Goal: Information Seeking & Learning: Learn about a topic

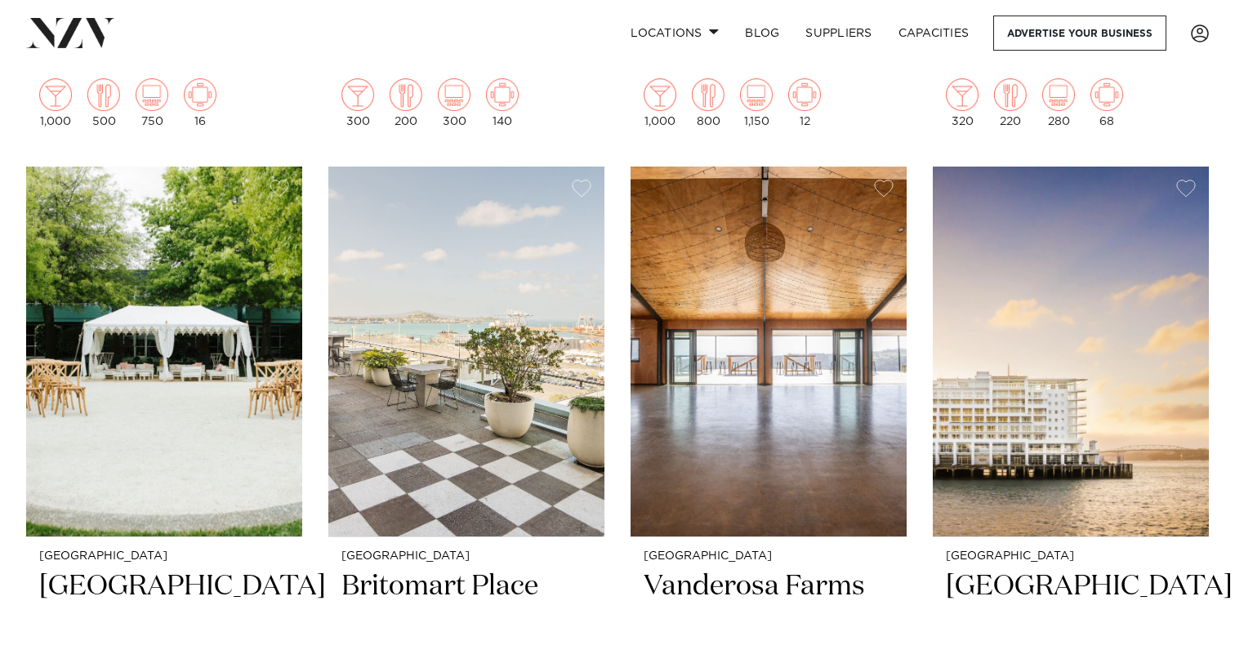
scroll to position [1303, 0]
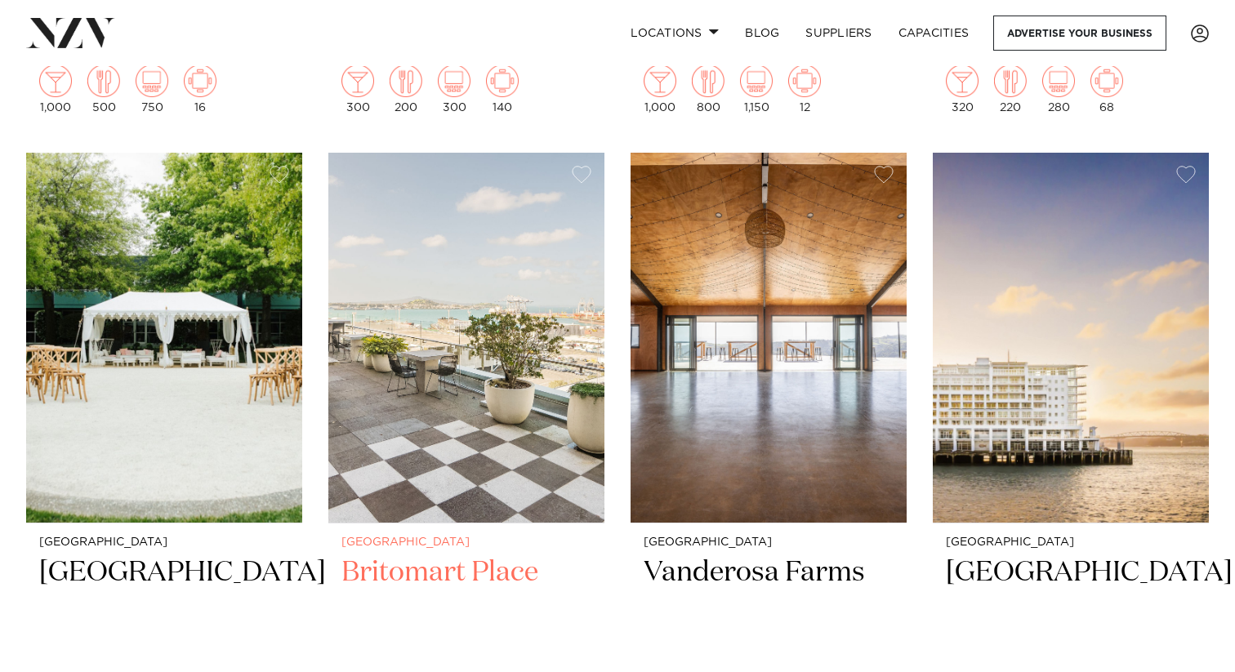
click at [443, 359] on img at bounding box center [466, 338] width 276 height 370
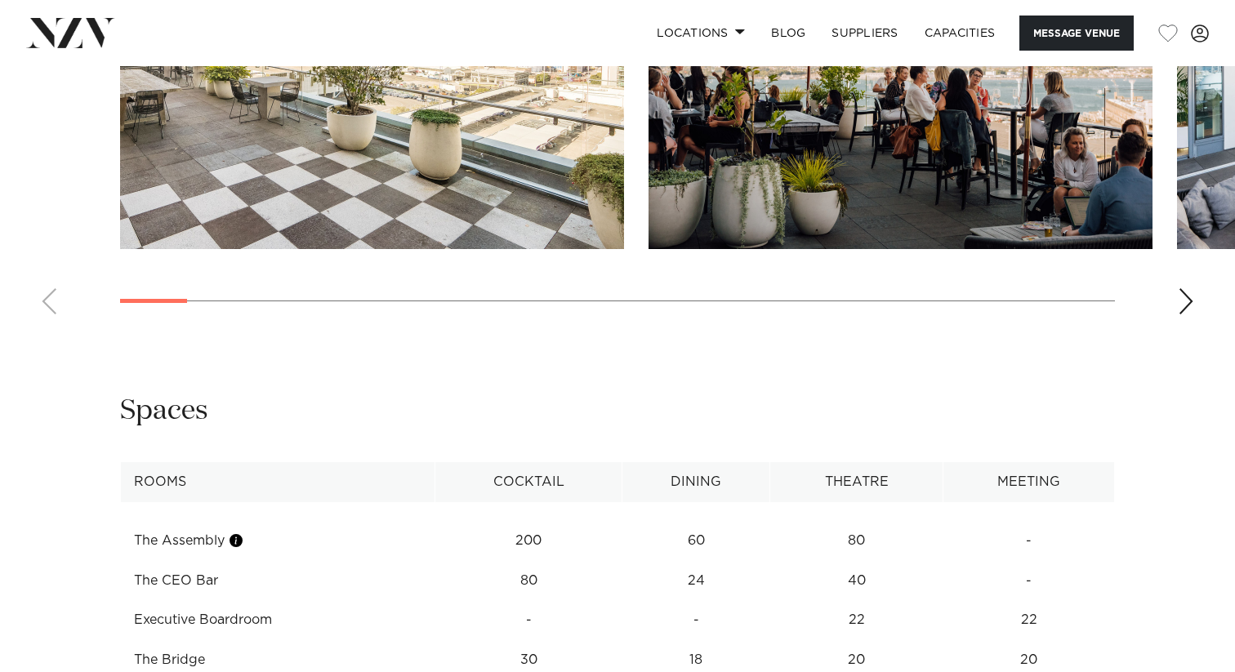
scroll to position [1470, 0]
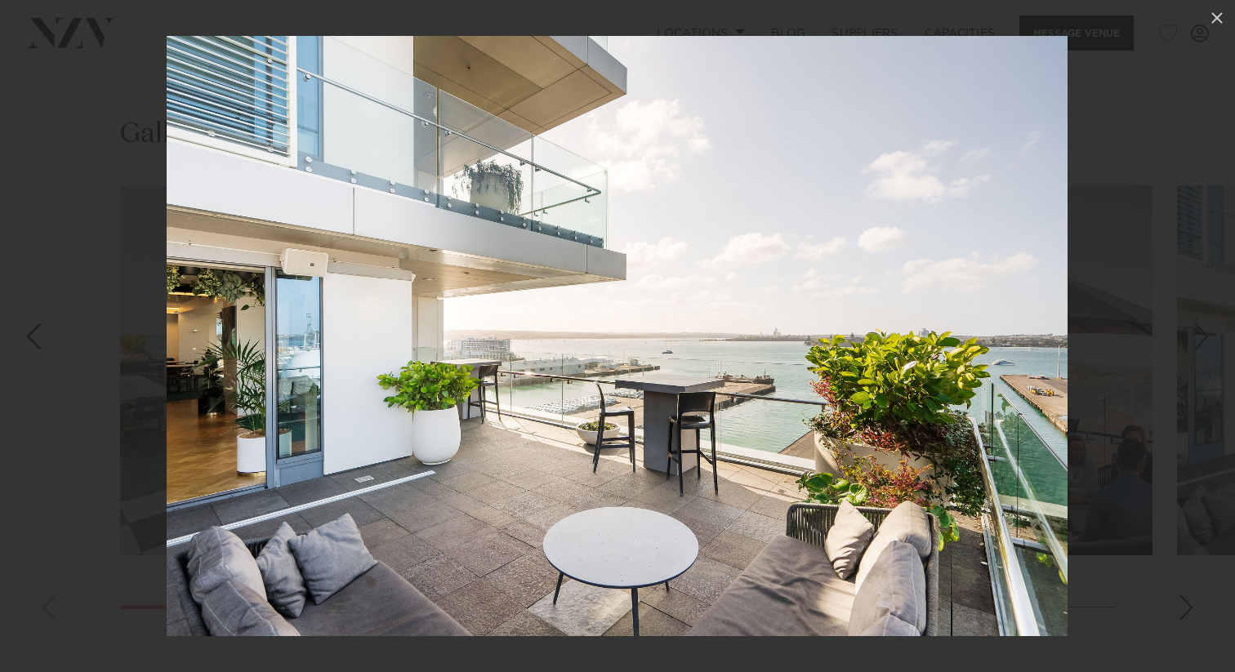
click at [1075, 381] on div at bounding box center [617, 336] width 1235 height 672
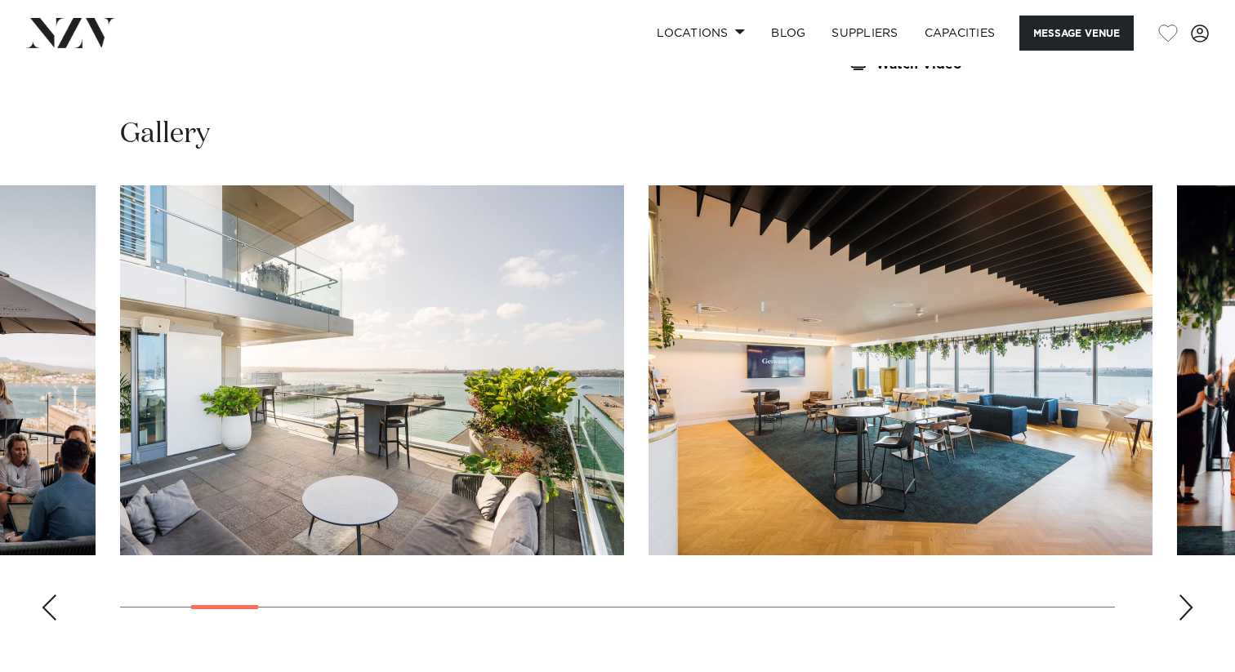
click at [1186, 601] on div "Next slide" at bounding box center [1186, 608] width 16 height 26
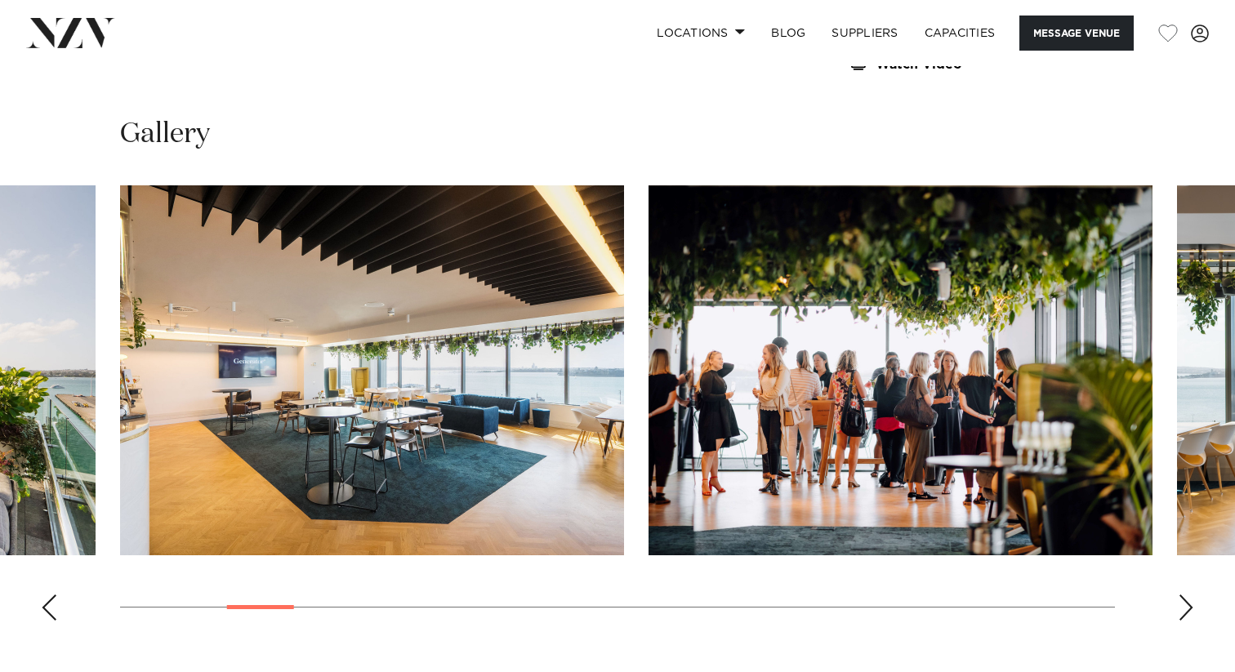
click at [1186, 601] on div "Next slide" at bounding box center [1186, 608] width 16 height 26
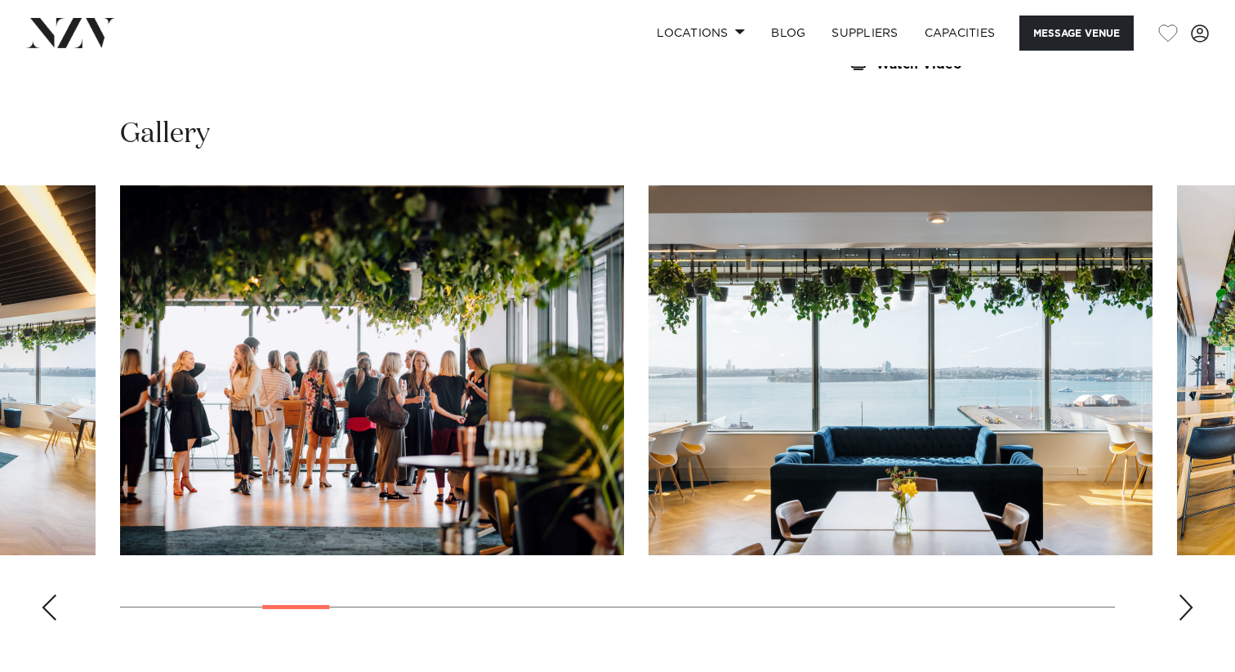
click at [1186, 601] on div "Next slide" at bounding box center [1186, 608] width 16 height 26
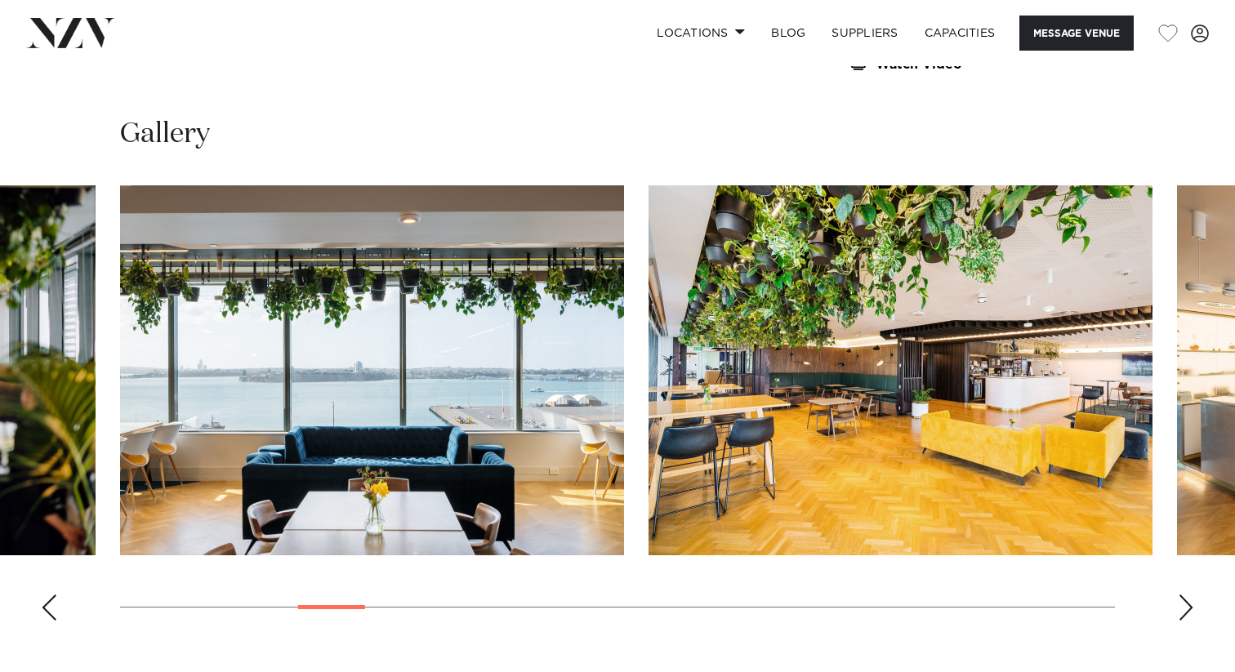
click at [1186, 601] on div "Next slide" at bounding box center [1186, 608] width 16 height 26
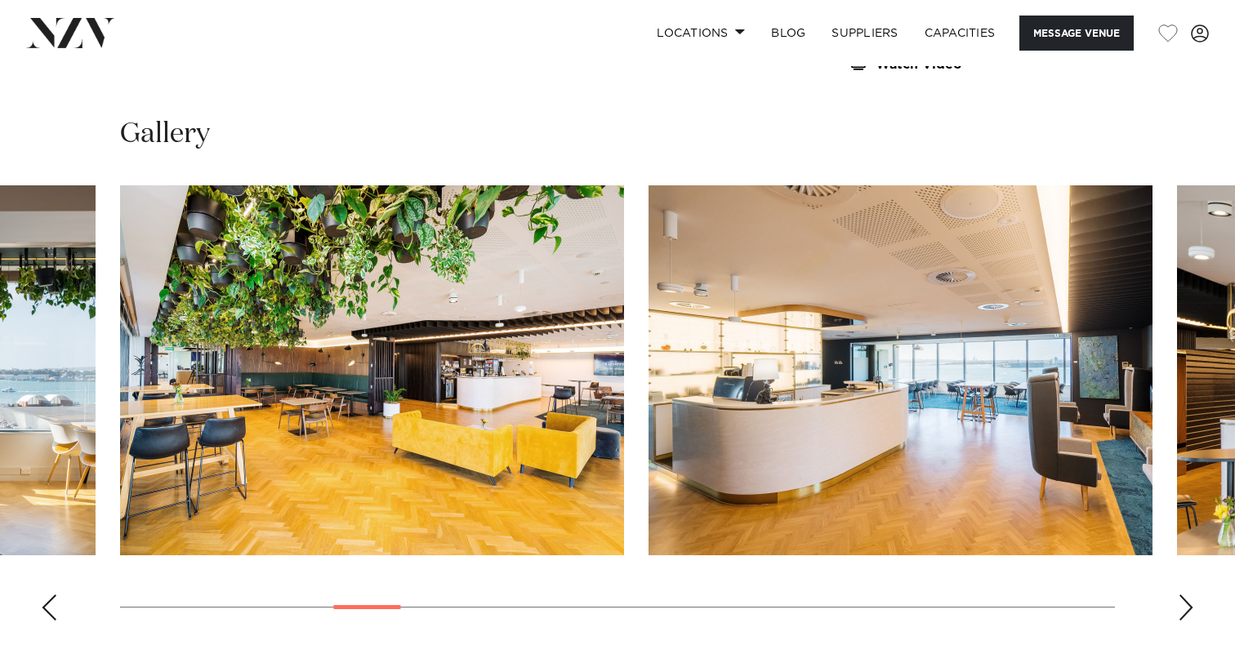
click at [1186, 601] on div "Next slide" at bounding box center [1186, 608] width 16 height 26
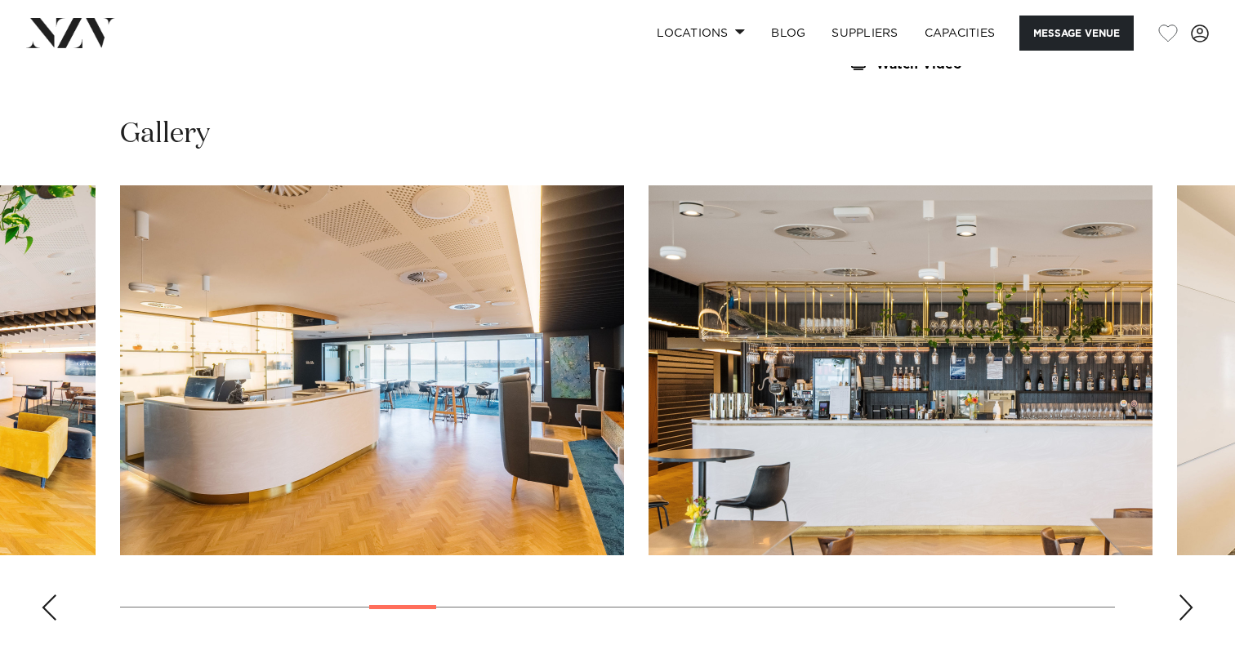
click at [1186, 601] on div "Next slide" at bounding box center [1186, 608] width 16 height 26
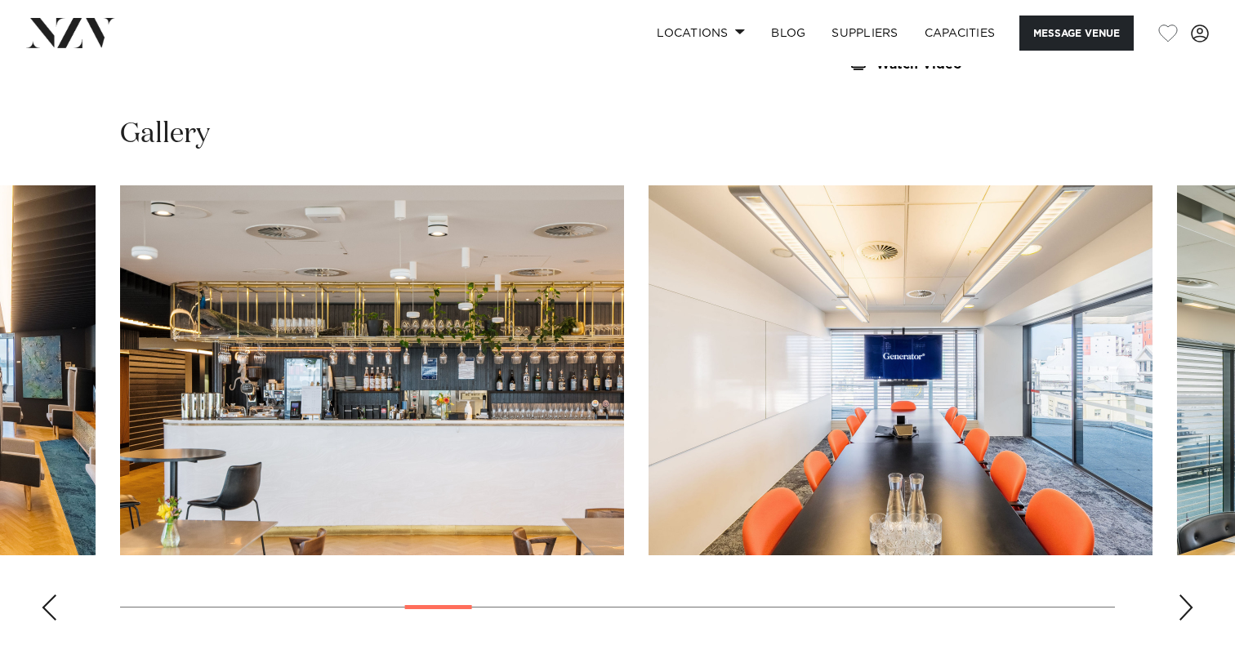
click at [1186, 601] on div "Next slide" at bounding box center [1186, 608] width 16 height 26
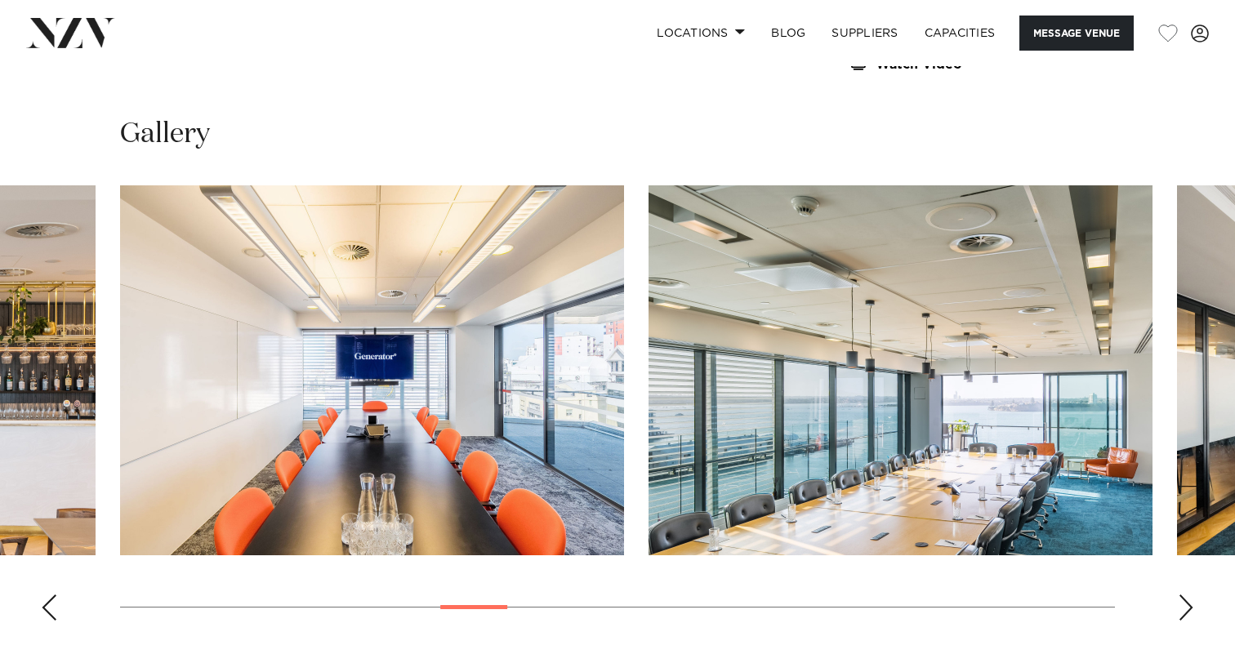
click at [1186, 601] on div "Next slide" at bounding box center [1186, 608] width 16 height 26
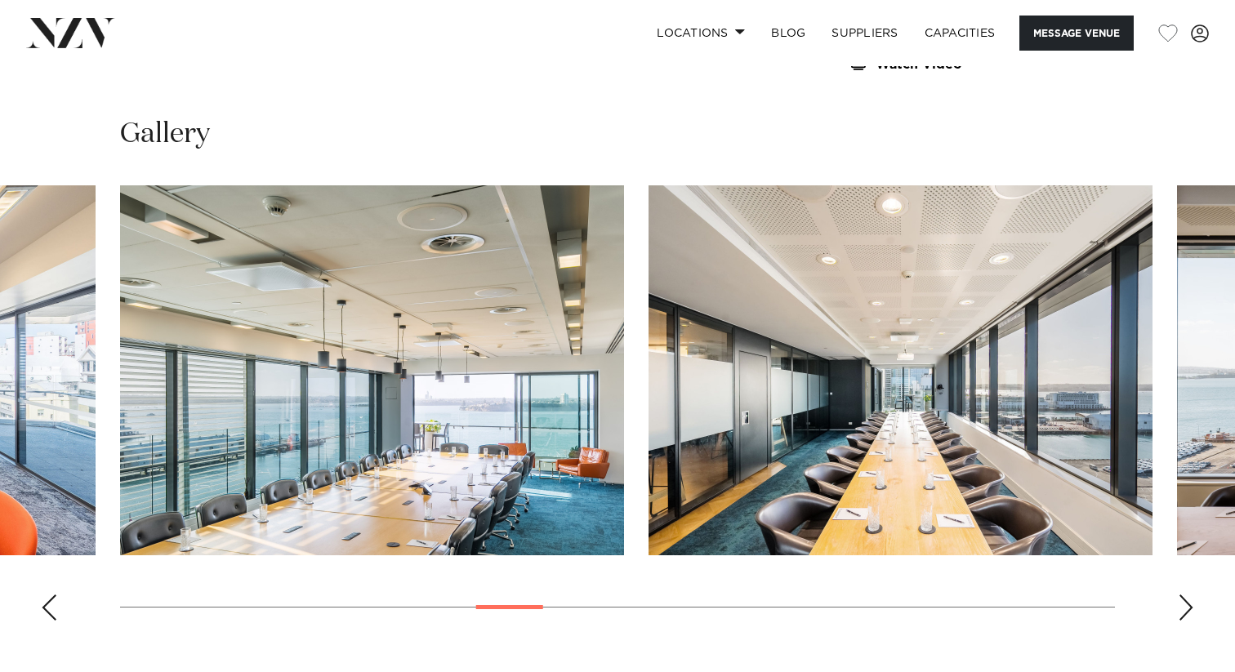
click at [1186, 601] on div "Next slide" at bounding box center [1186, 608] width 16 height 26
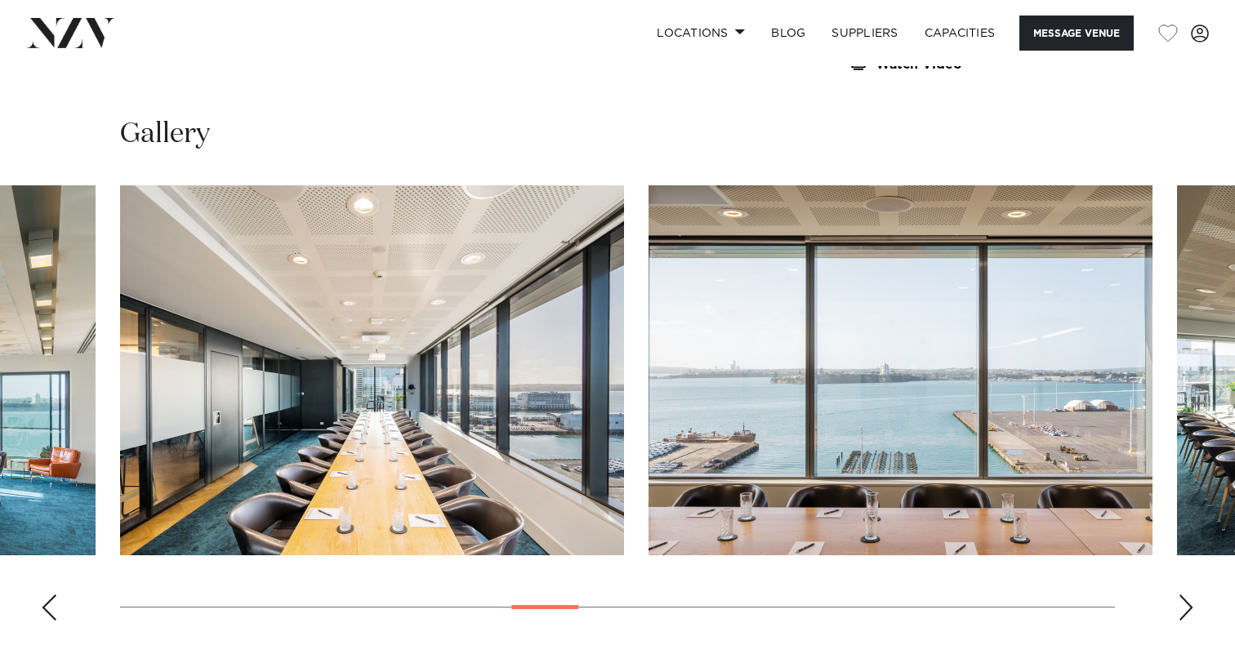
click at [1186, 601] on div "Next slide" at bounding box center [1186, 608] width 16 height 26
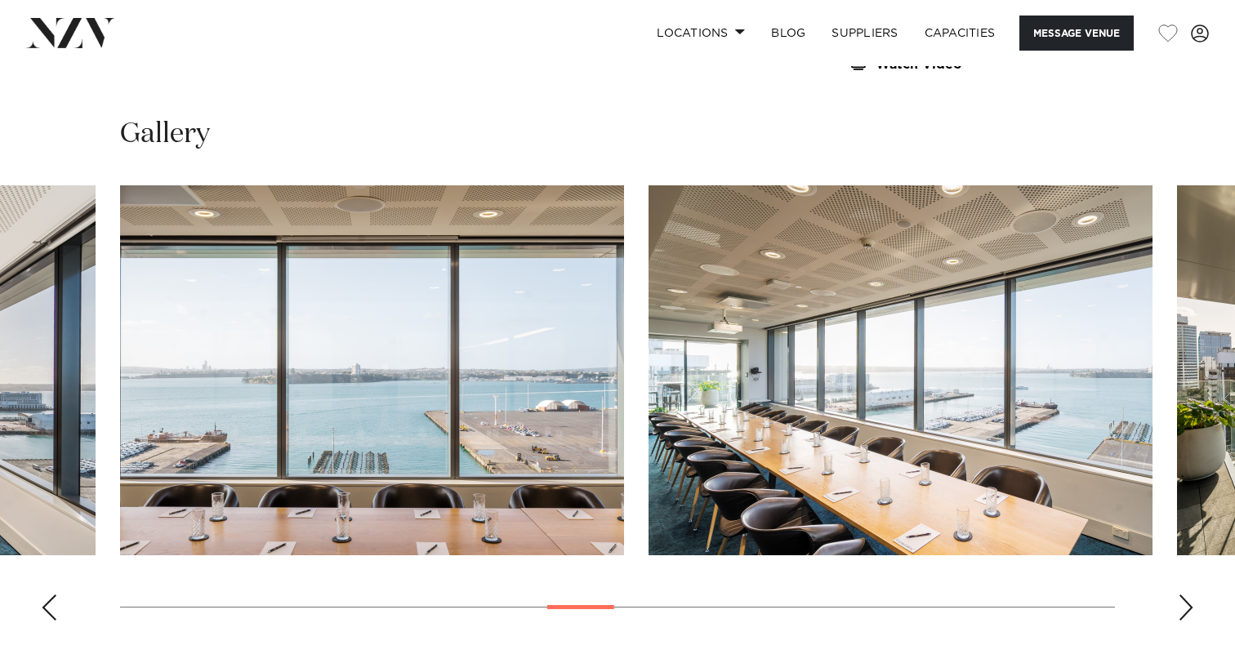
click at [1186, 601] on div "Next slide" at bounding box center [1186, 608] width 16 height 26
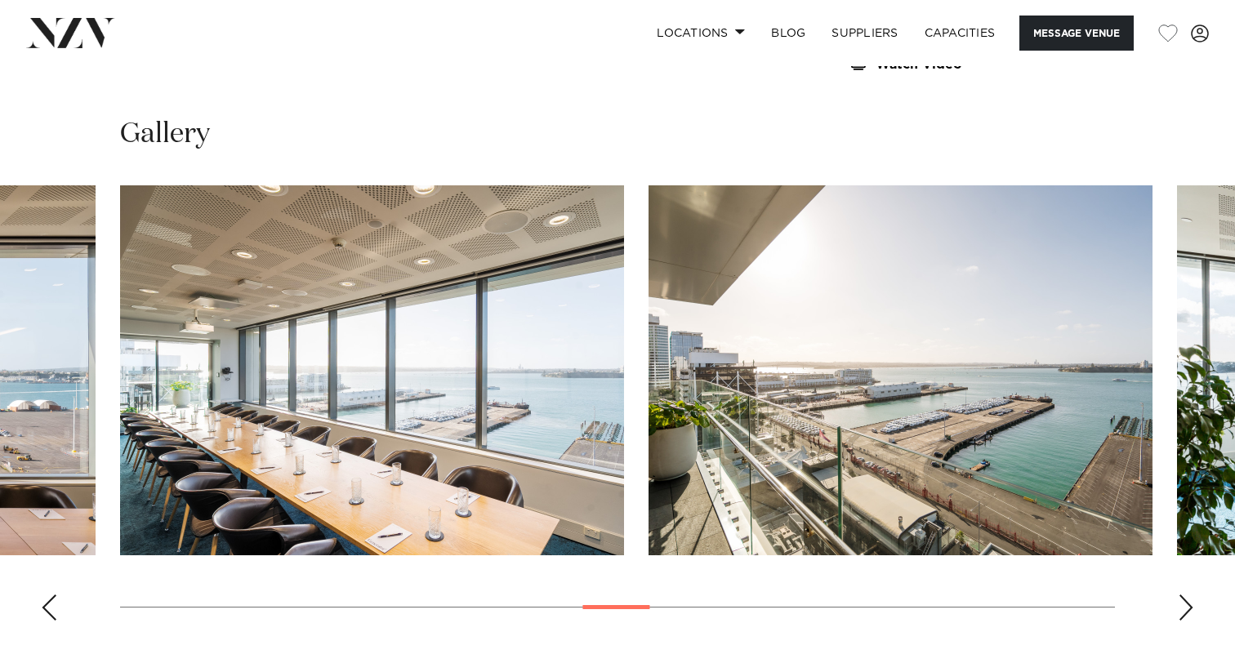
click at [1186, 601] on div "Next slide" at bounding box center [1186, 608] width 16 height 26
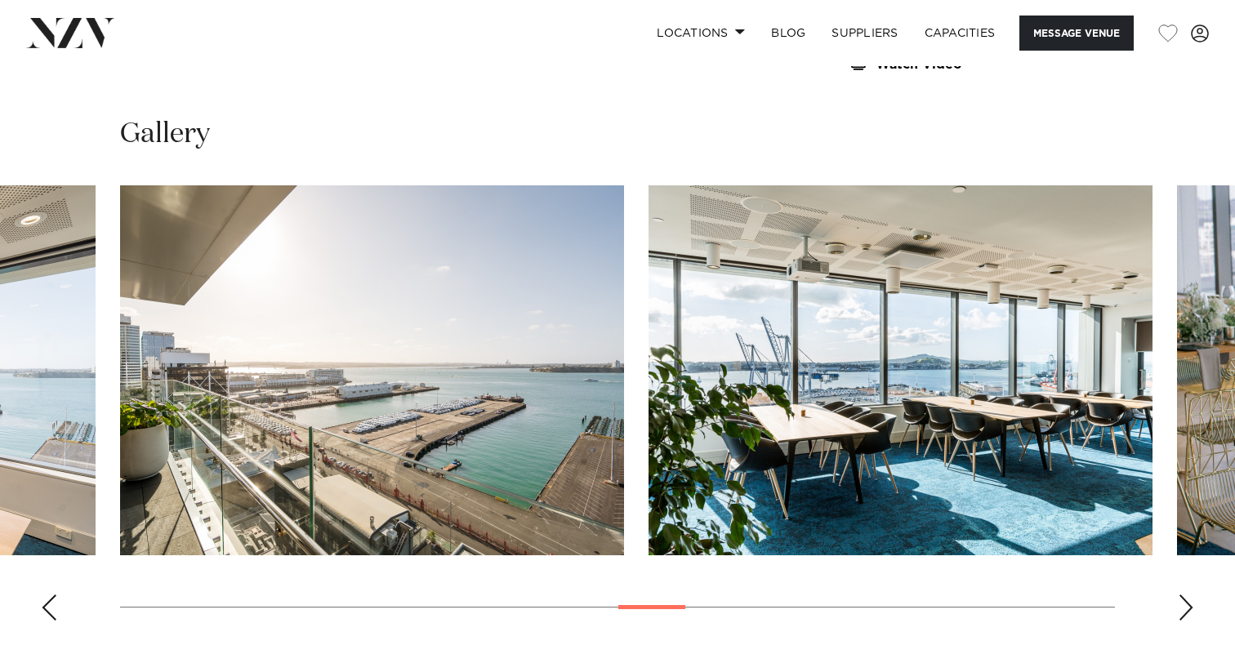
click at [1186, 601] on div "Next slide" at bounding box center [1186, 608] width 16 height 26
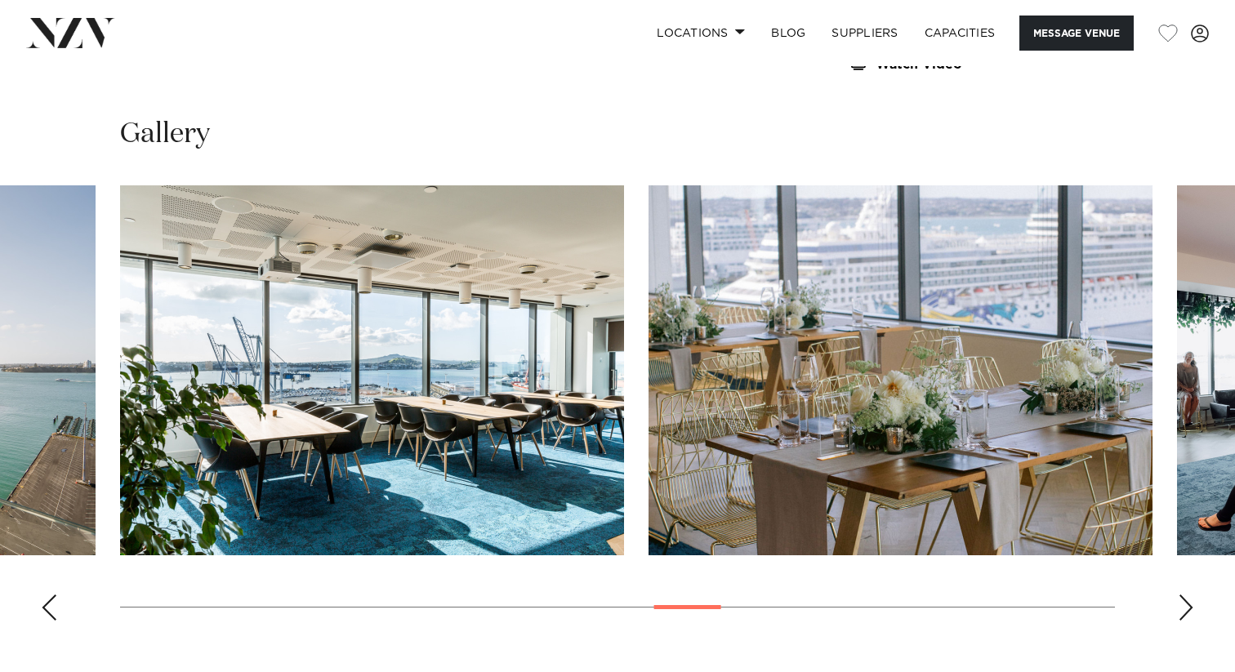
click at [1186, 601] on div "Next slide" at bounding box center [1186, 608] width 16 height 26
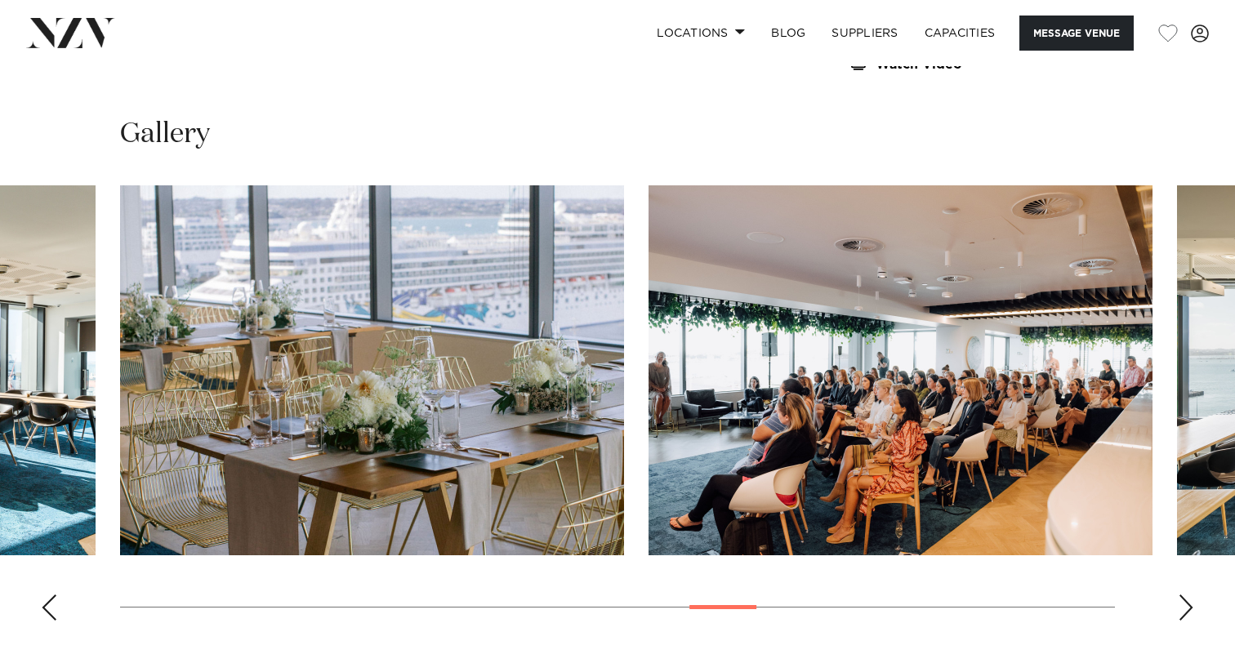
click at [1186, 601] on div "Next slide" at bounding box center [1186, 608] width 16 height 26
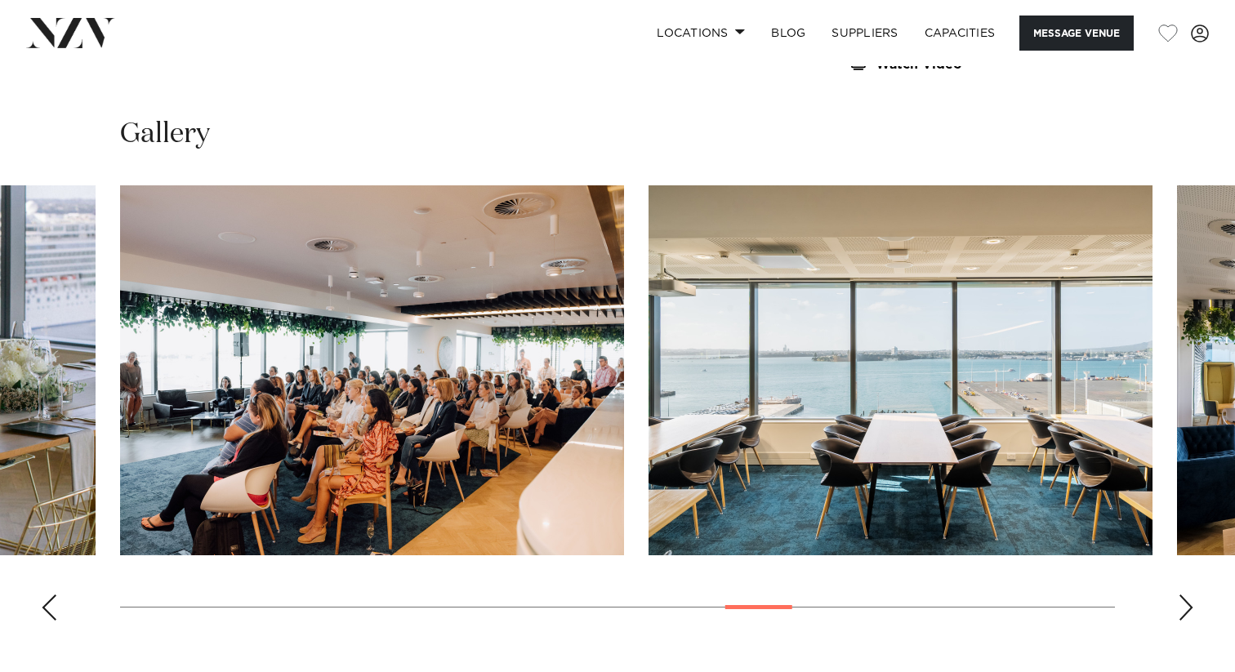
click at [1186, 602] on div "Next slide" at bounding box center [1186, 608] width 16 height 26
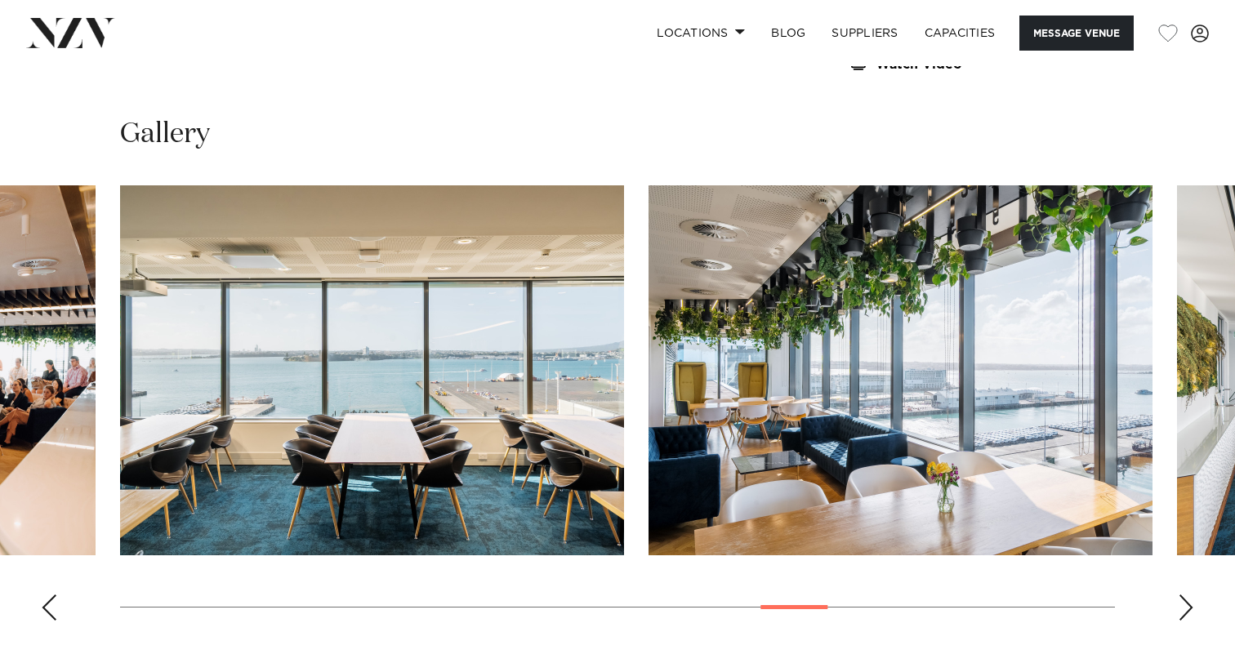
click at [1185, 603] on div "Next slide" at bounding box center [1186, 608] width 16 height 26
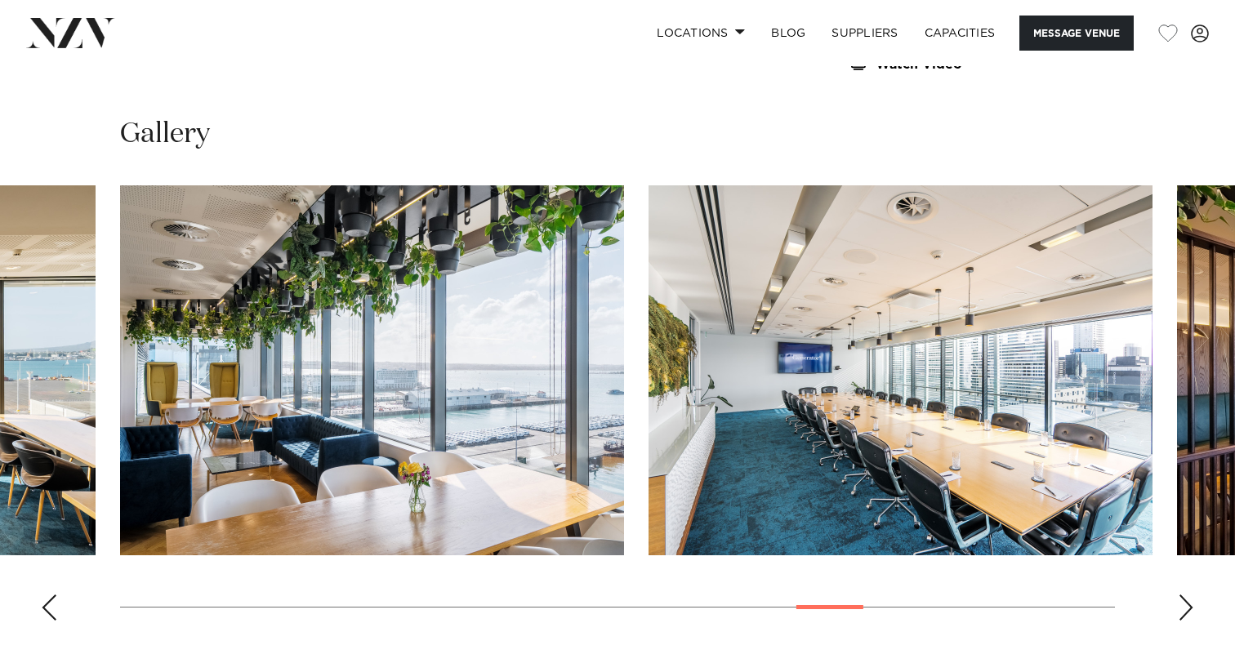
click at [1185, 603] on div "Next slide" at bounding box center [1186, 608] width 16 height 26
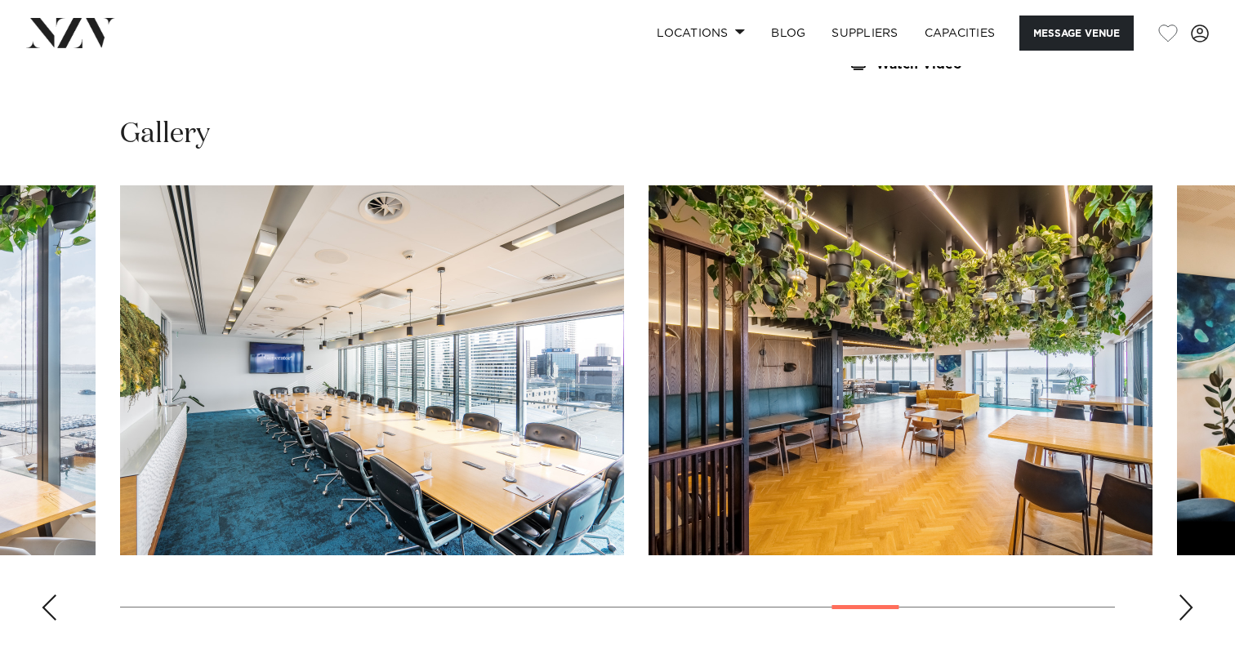
click at [1185, 603] on div "Next slide" at bounding box center [1186, 608] width 16 height 26
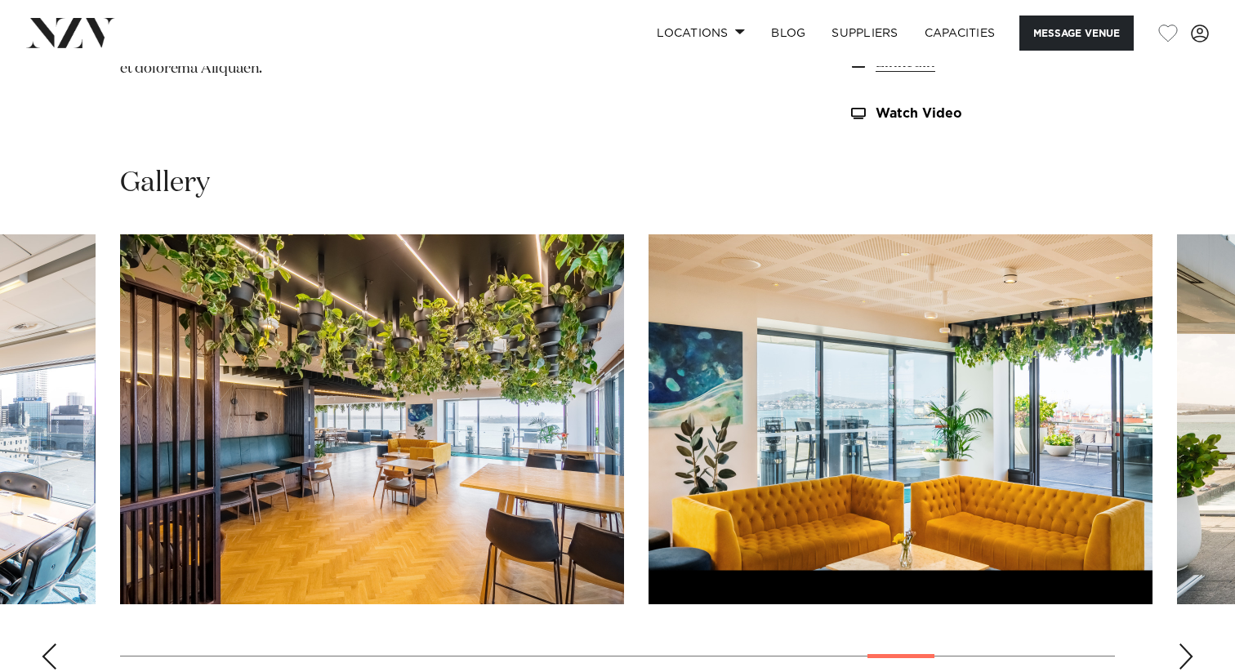
scroll to position [1135, 0]
